Goal: Task Accomplishment & Management: Manage account settings

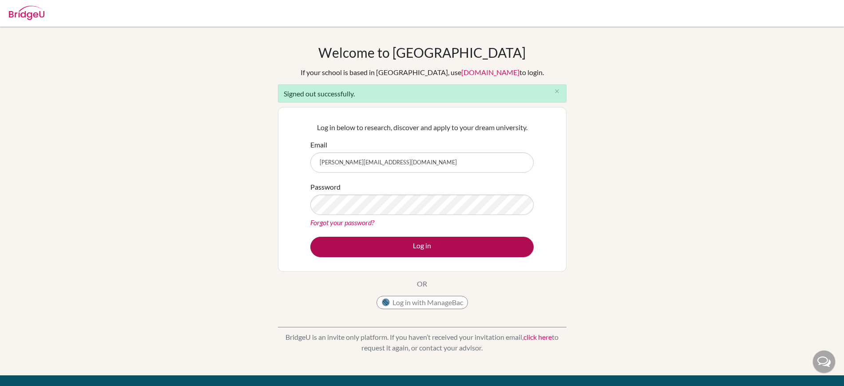
click at [355, 245] on button "Log in" at bounding box center [421, 247] width 223 height 20
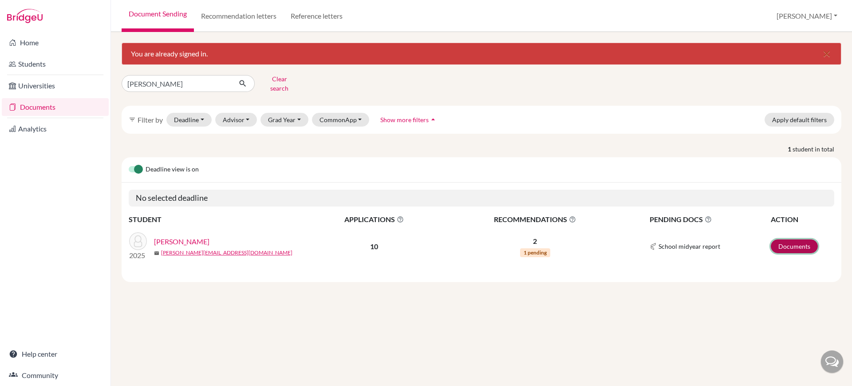
click at [791, 239] on link "Documents" at bounding box center [794, 246] width 47 height 14
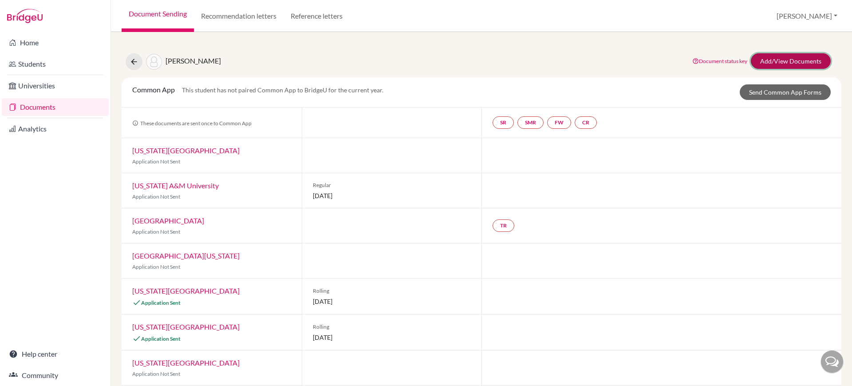
click at [789, 62] on link "Add/View Documents" at bounding box center [791, 61] width 80 height 16
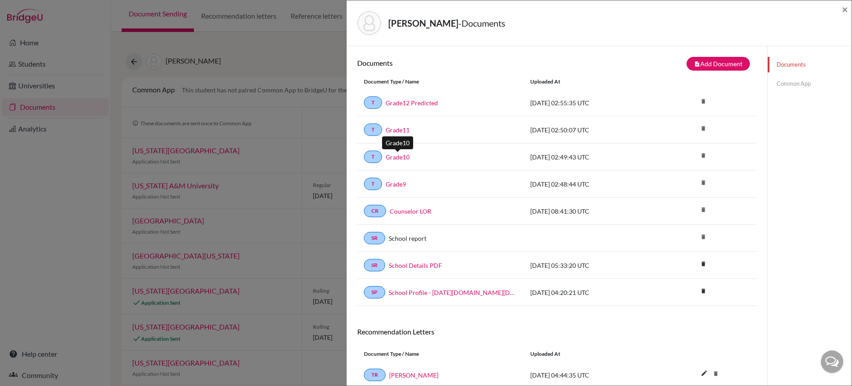
click at [400, 156] on link "Grade10" at bounding box center [398, 156] width 24 height 9
click at [402, 186] on link "Grade9" at bounding box center [396, 183] width 20 height 9
click at [312, 144] on div "Gudibanda, Achal - Documents × Documents note_add Add Document Document type Ch…" at bounding box center [426, 193] width 852 height 386
click at [849, 9] on div "Gudibanda, Achal - Documents ×" at bounding box center [599, 23] width 505 height 46
click at [843, 8] on span "×" at bounding box center [845, 9] width 6 height 13
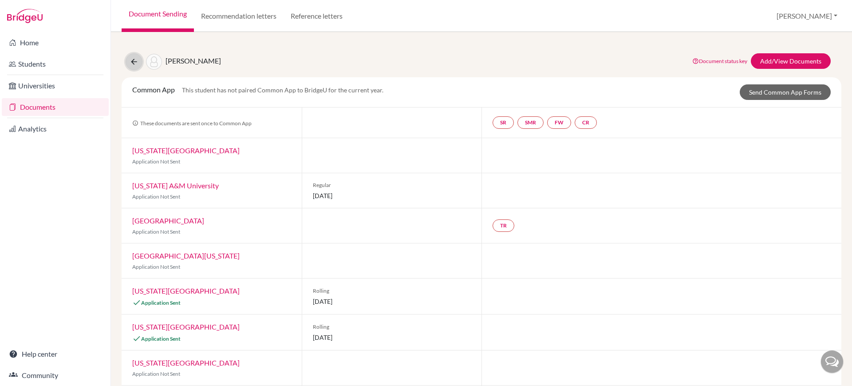
click at [131, 58] on icon at bounding box center [134, 61] width 9 height 9
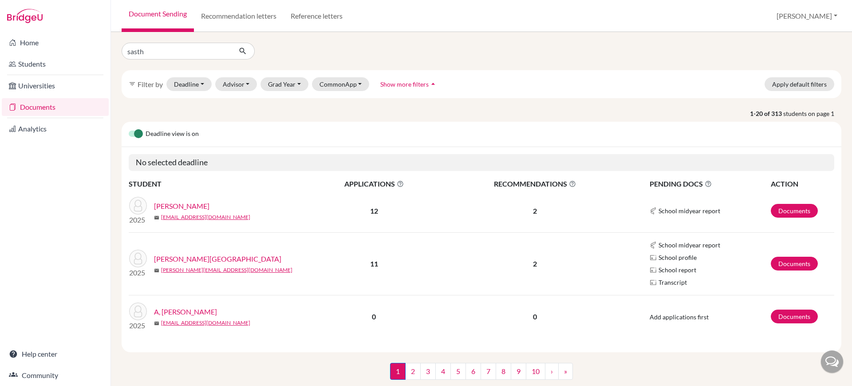
type input "sastha"
click button "submit" at bounding box center [243, 51] width 24 height 17
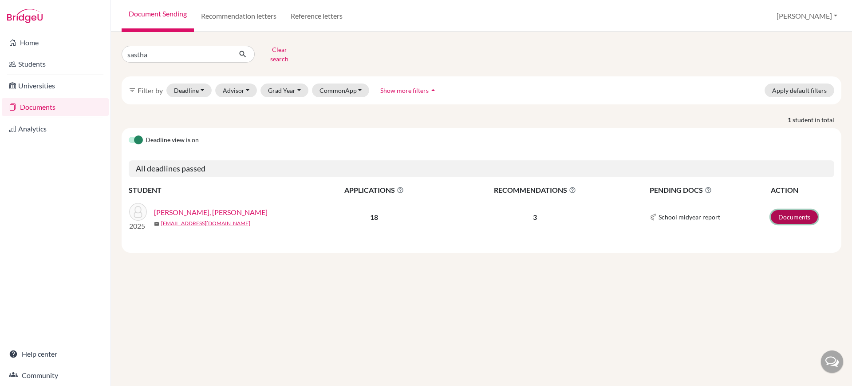
click at [805, 211] on link "Documents" at bounding box center [794, 217] width 47 height 14
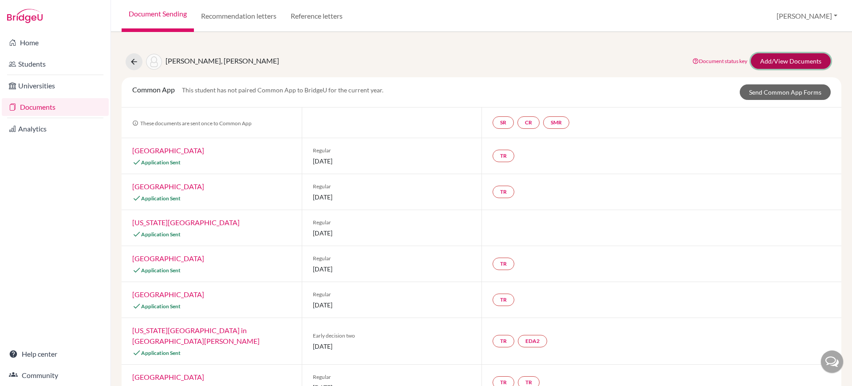
click at [769, 59] on link "Add/View Documents" at bounding box center [791, 61] width 80 height 16
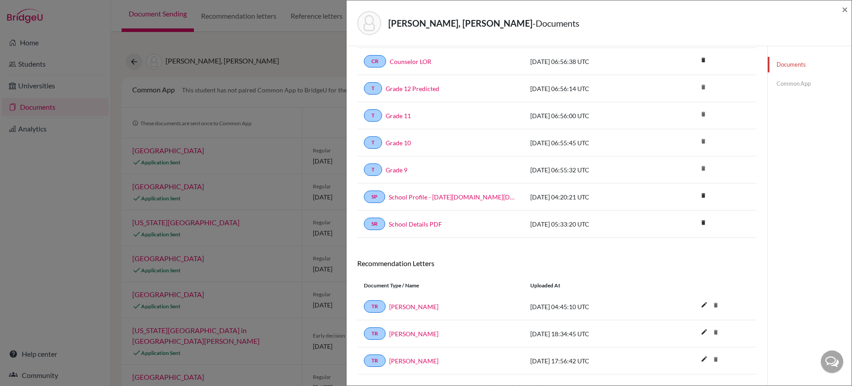
scroll to position [225, 0]
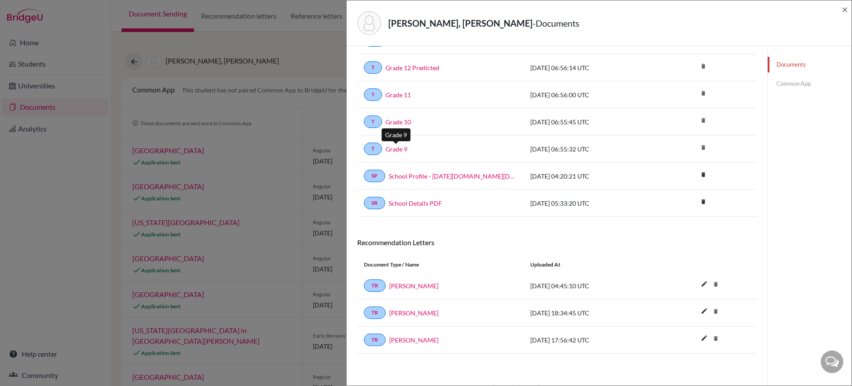
click at [397, 149] on link "Grade 9" at bounding box center [397, 148] width 22 height 9
click at [399, 123] on link "Grade 10" at bounding box center [398, 121] width 25 height 9
